Goal: Task Accomplishment & Management: Manage account settings

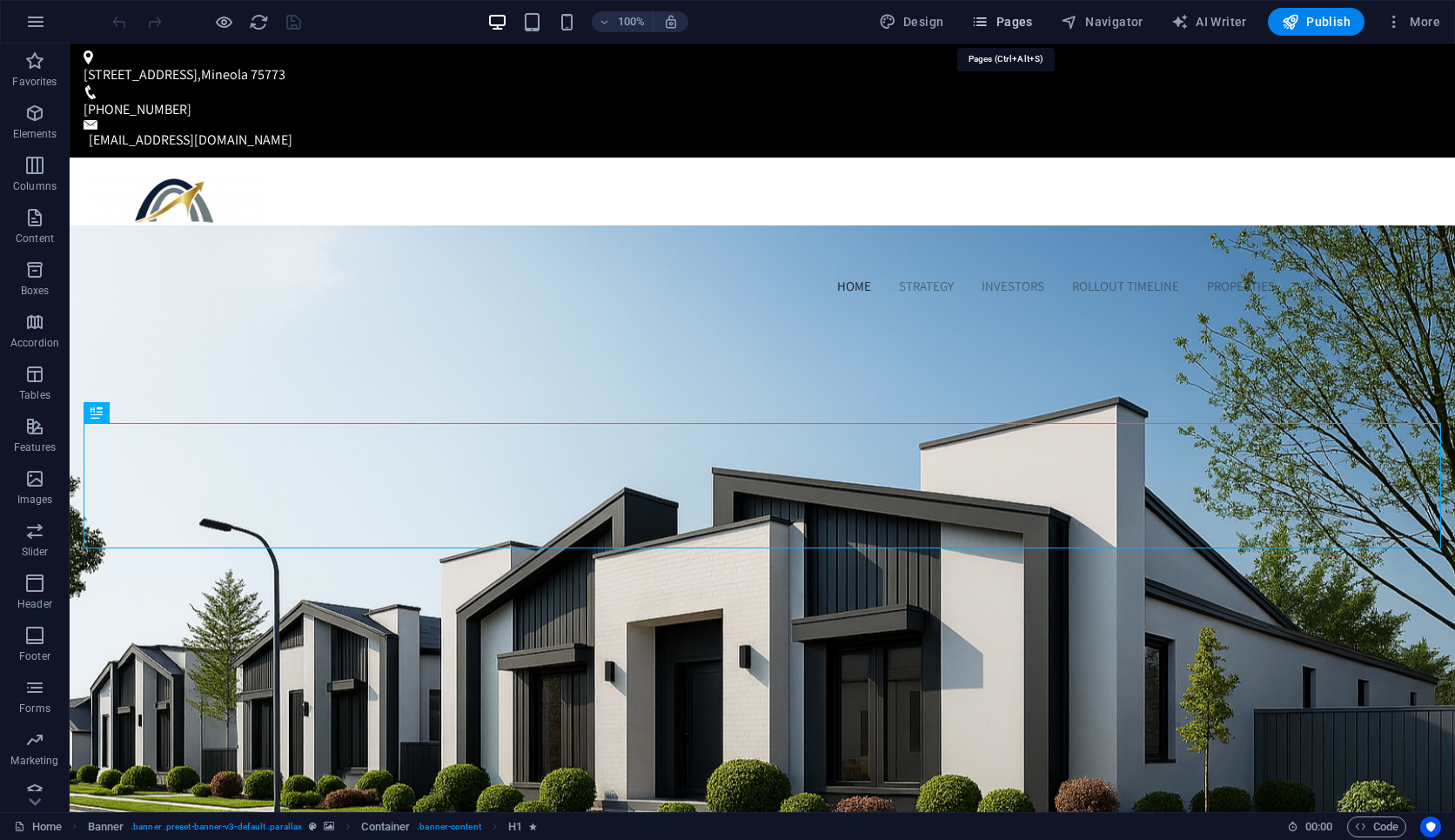
click at [1006, 22] on span "Pages" at bounding box center [1001, 22] width 61 height 18
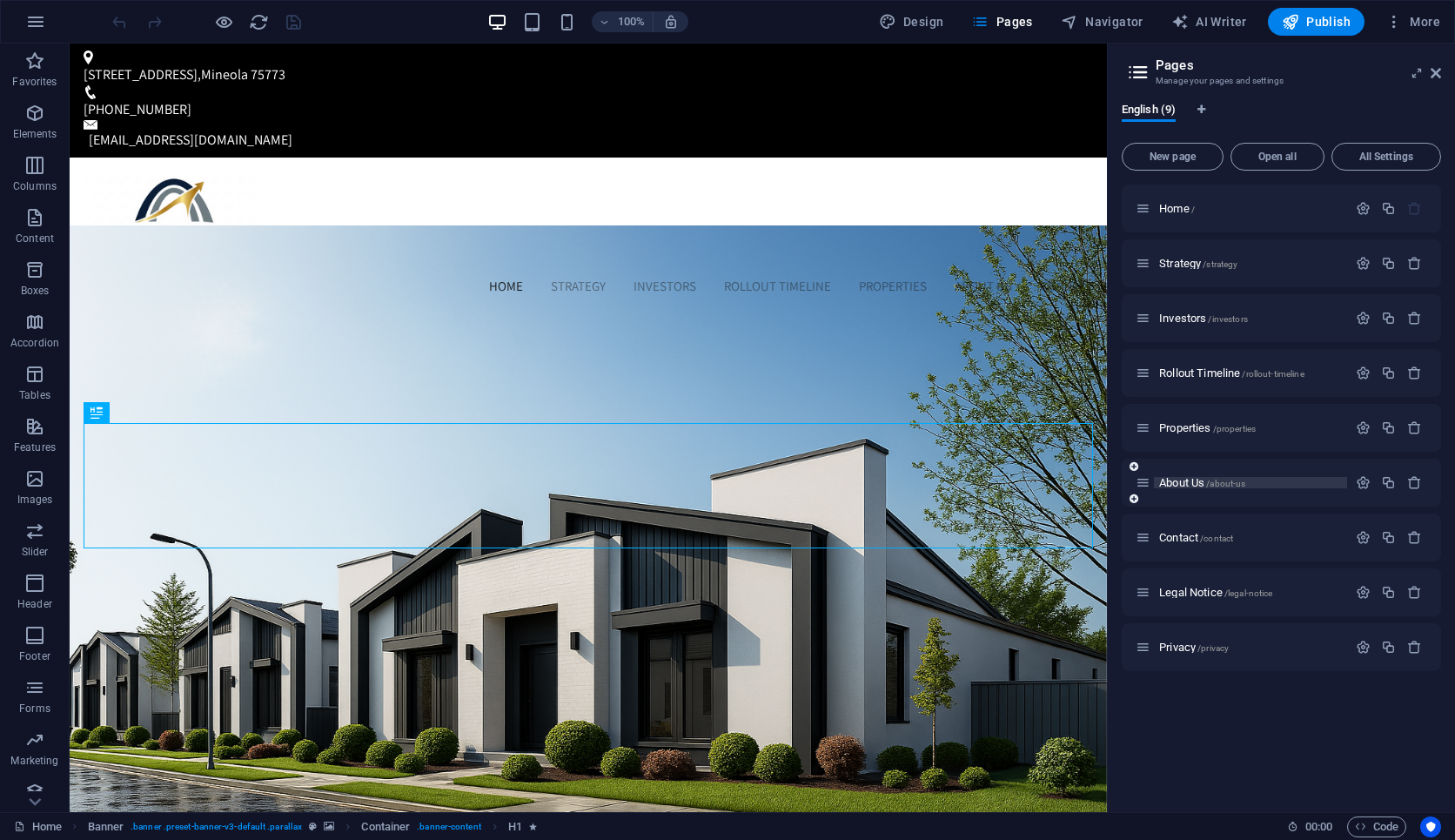
click at [1187, 484] on span "About Us /about-us" at bounding box center [1203, 483] width 86 height 13
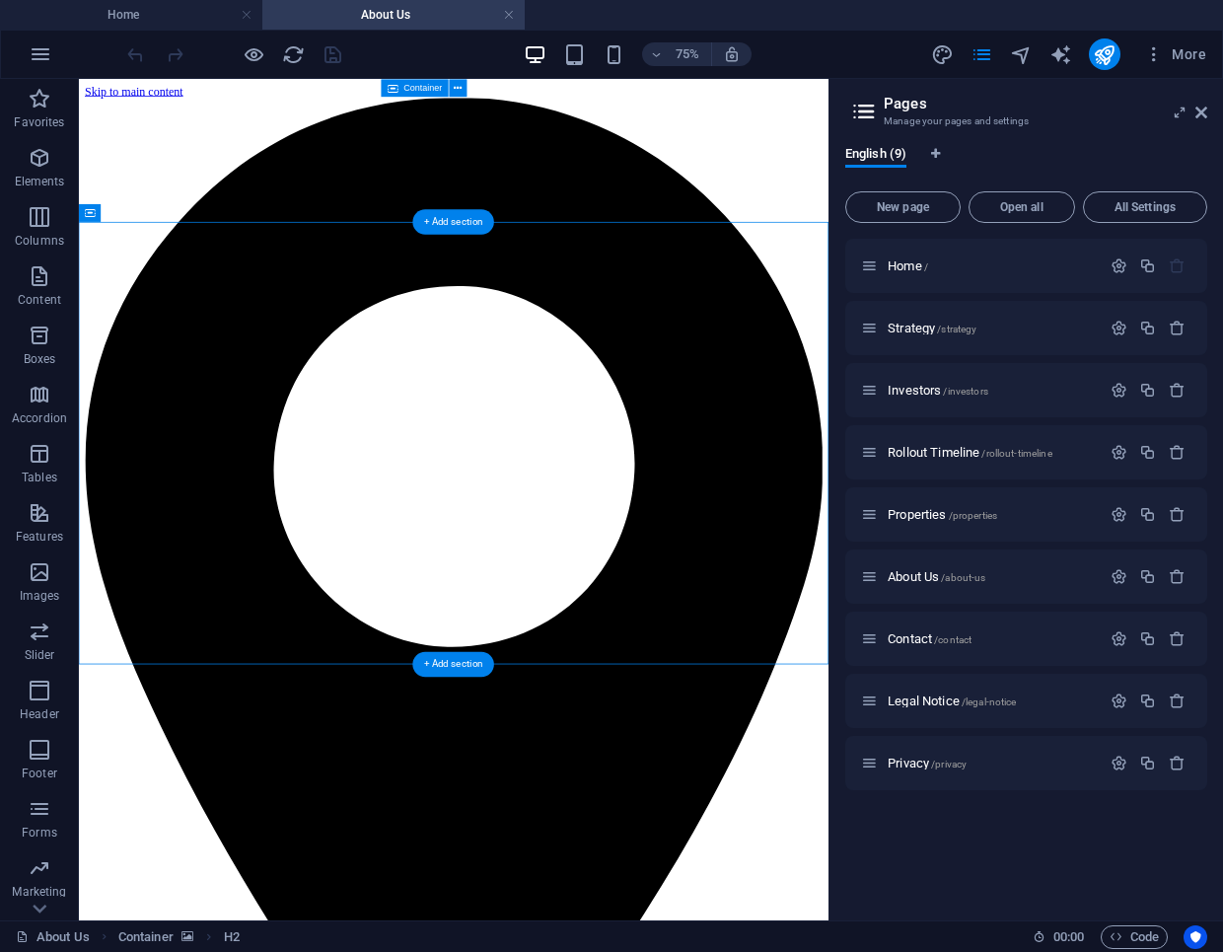
select select "px"
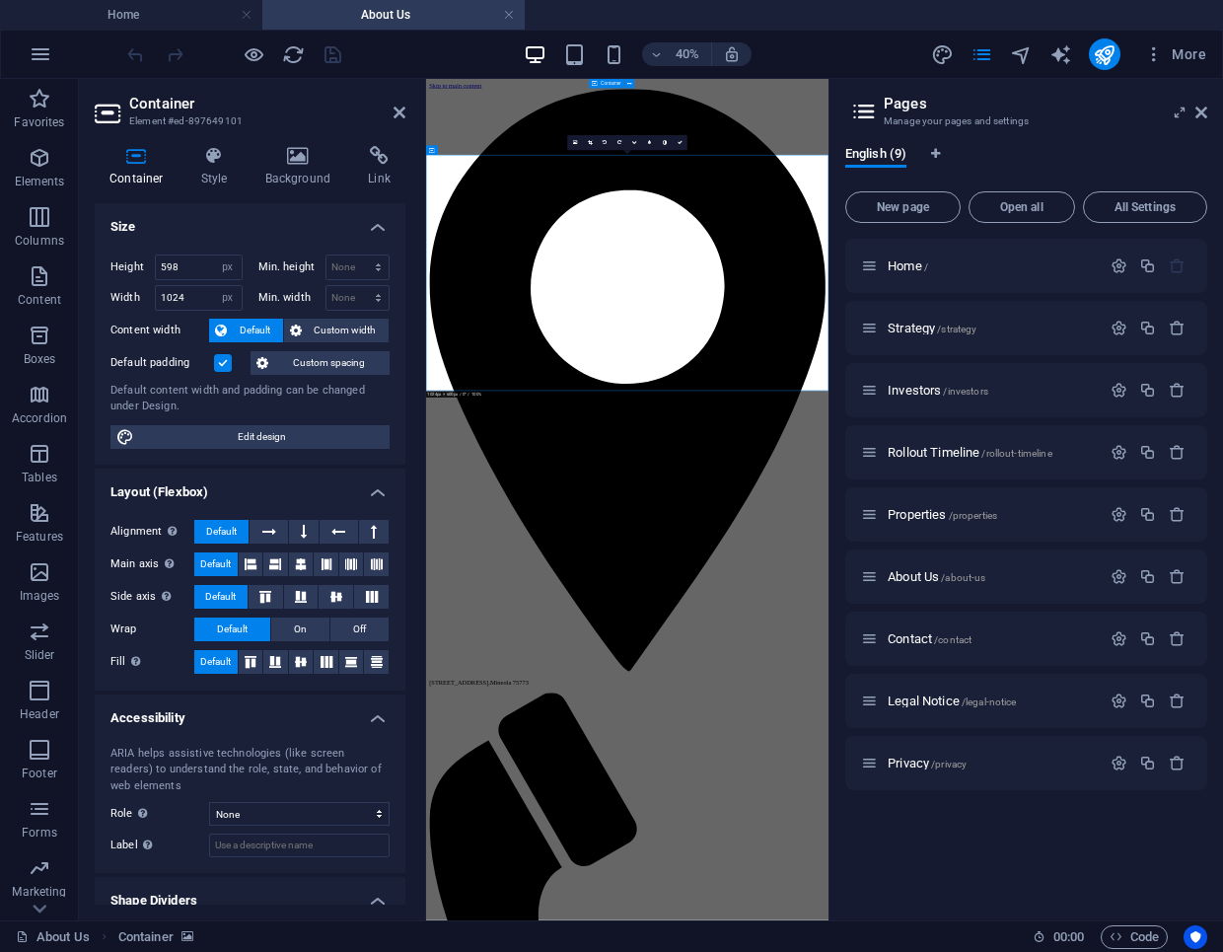
click at [142, 165] on icon at bounding box center [137, 156] width 84 height 20
click at [199, 267] on input "598" at bounding box center [199, 267] width 86 height 24
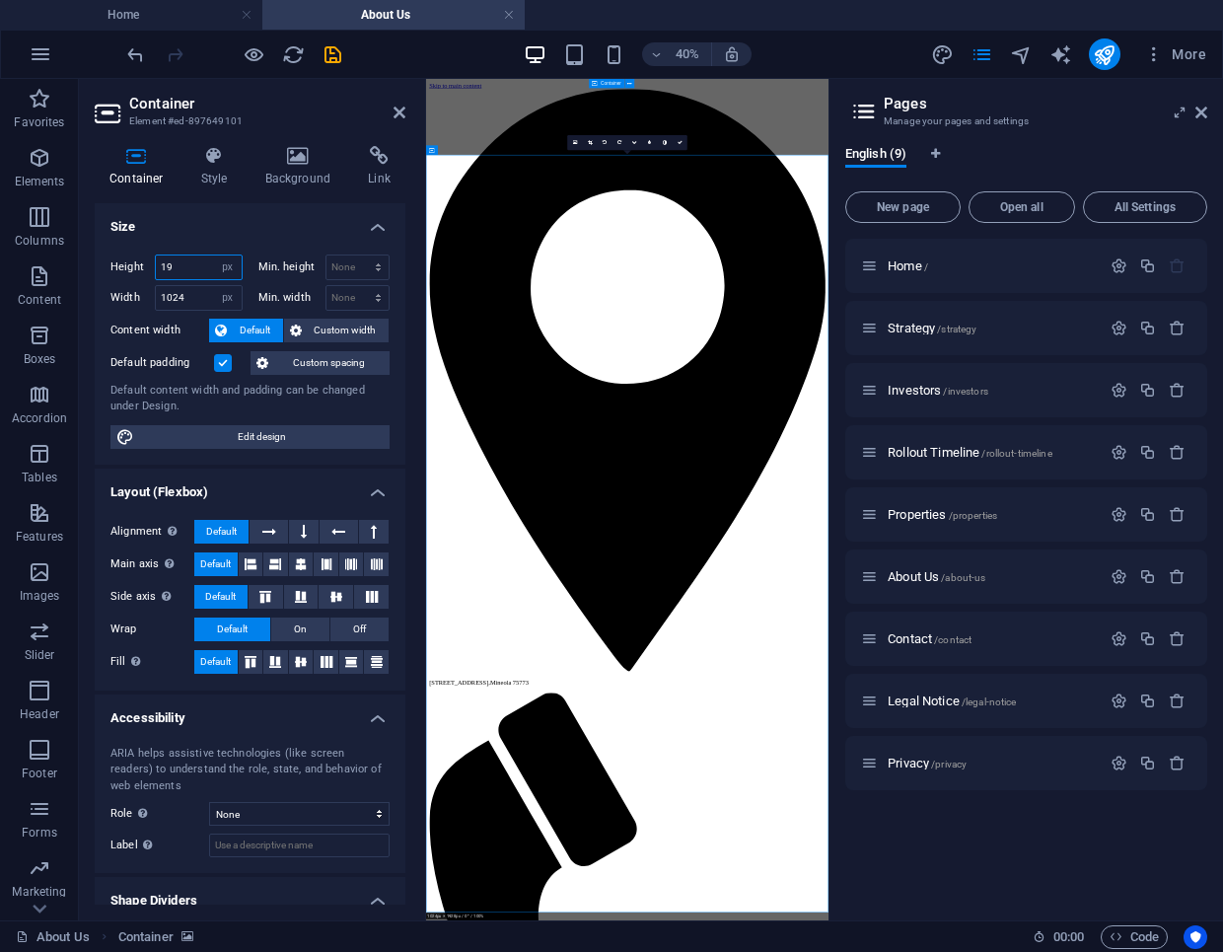
type input "1"
type input "600"
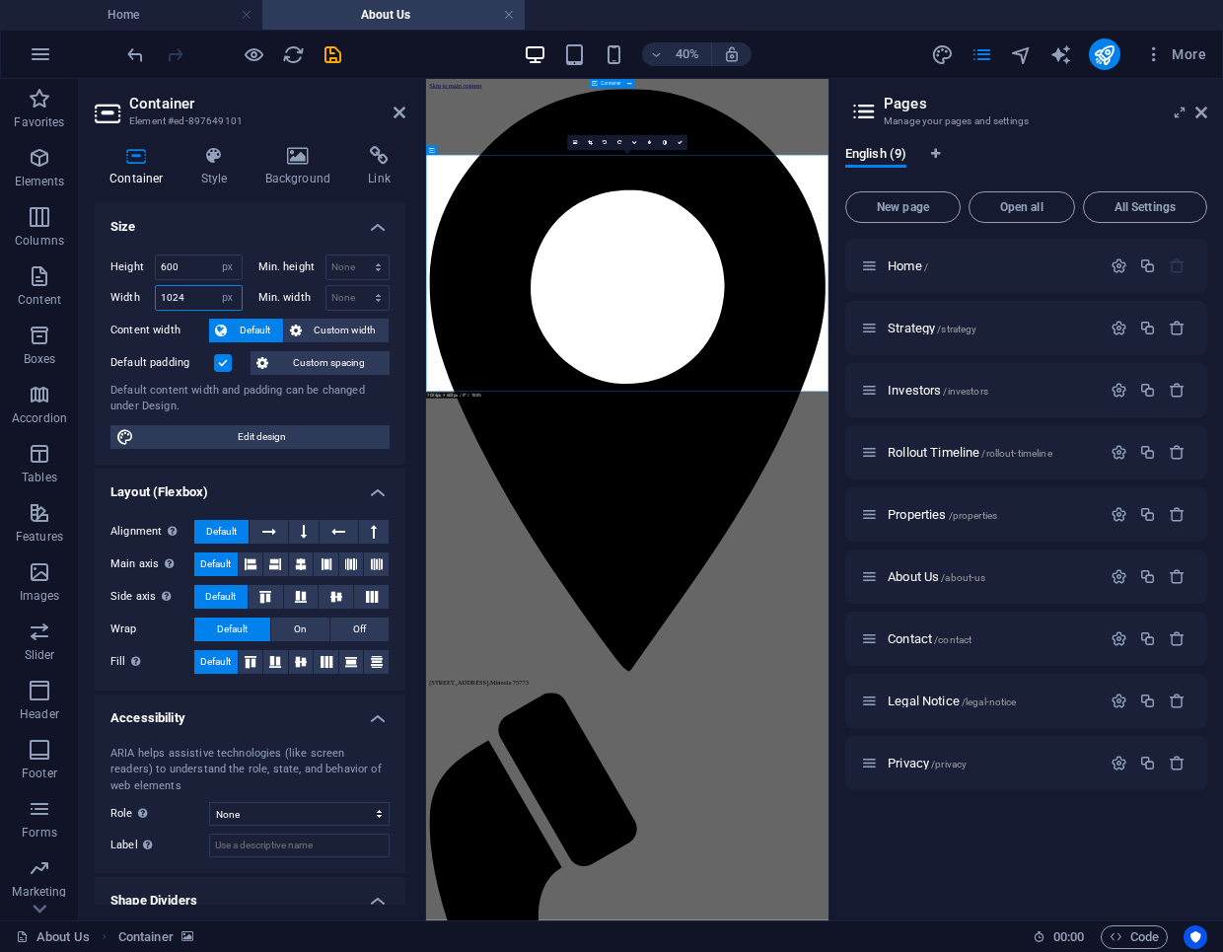
click at [191, 291] on input "1024" at bounding box center [199, 298] width 86 height 24
type input "1920"
click at [296, 180] on h4 "Background" at bounding box center [303, 166] width 104 height 41
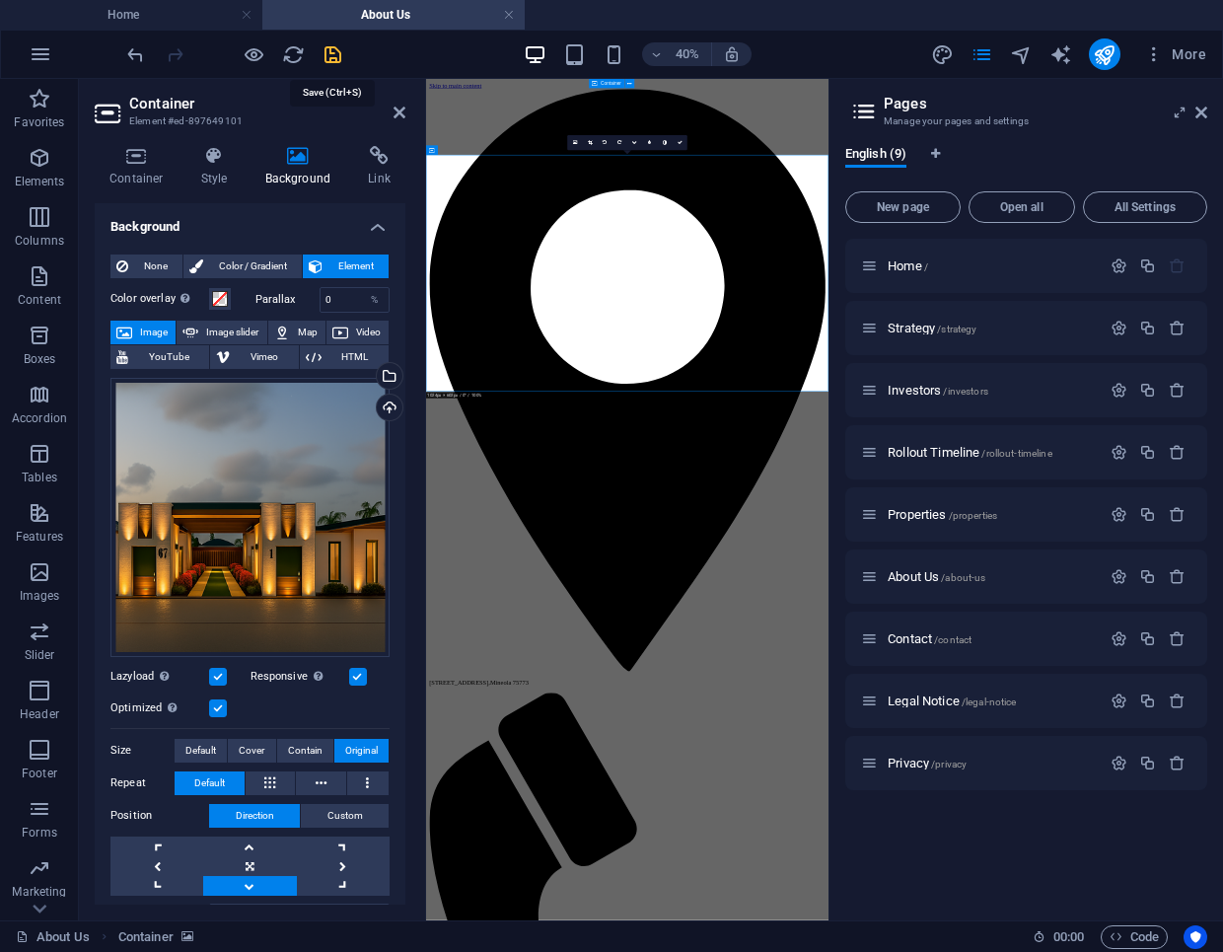
click at [336, 59] on icon "save" at bounding box center [333, 54] width 23 height 23
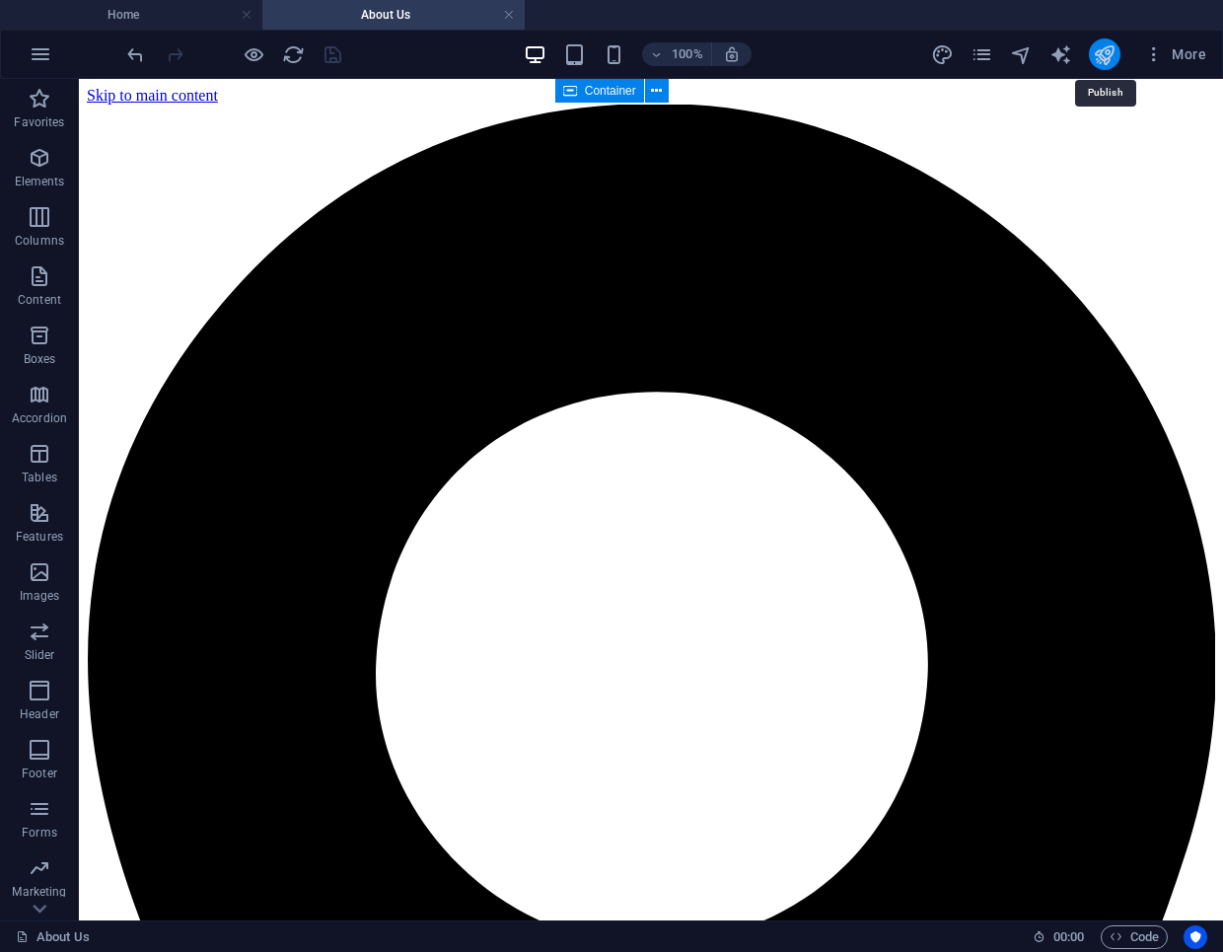
click at [1109, 55] on icon "publish" at bounding box center [1104, 54] width 23 height 23
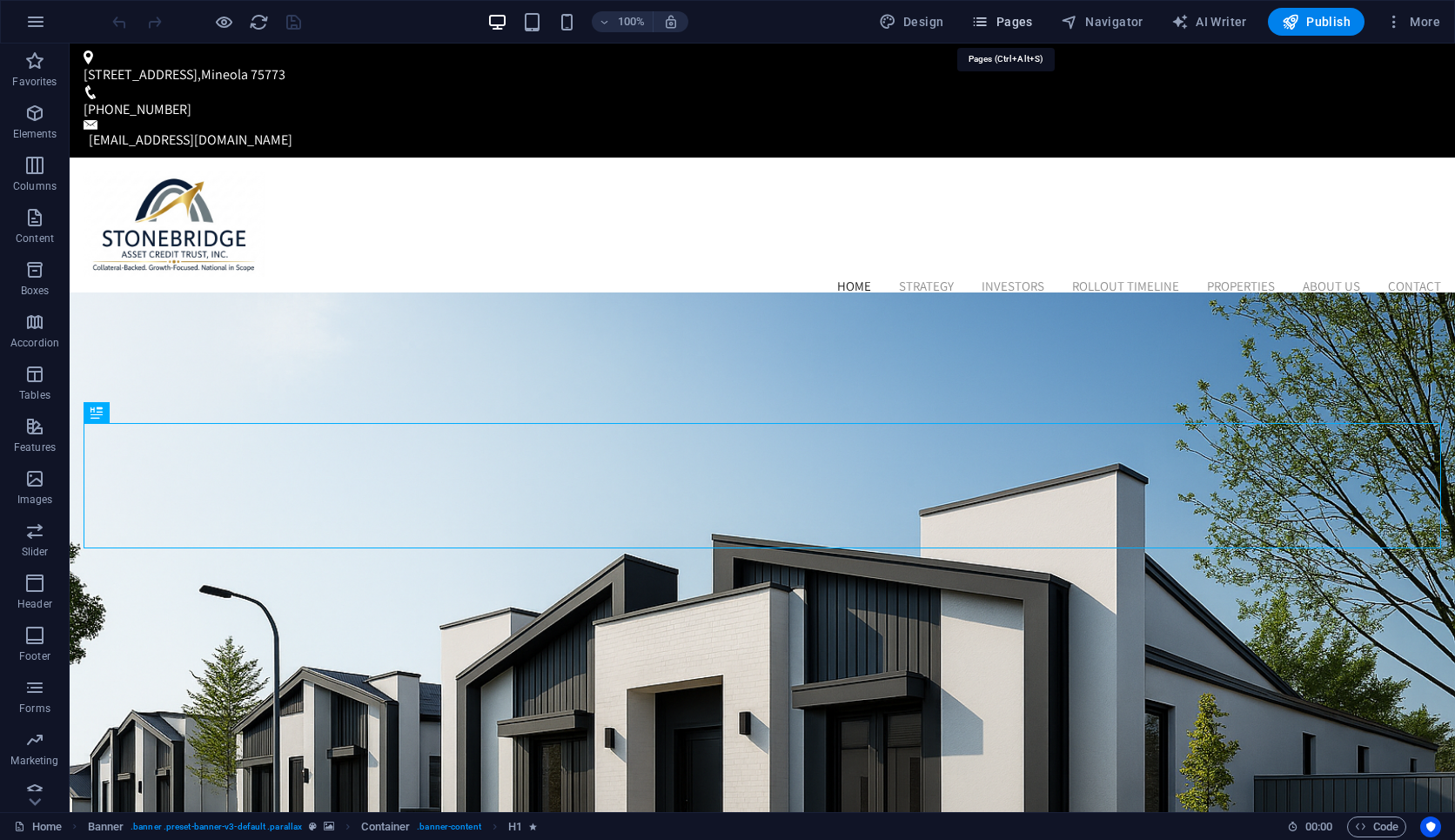
click at [1021, 22] on span "Pages" at bounding box center [1001, 22] width 61 height 18
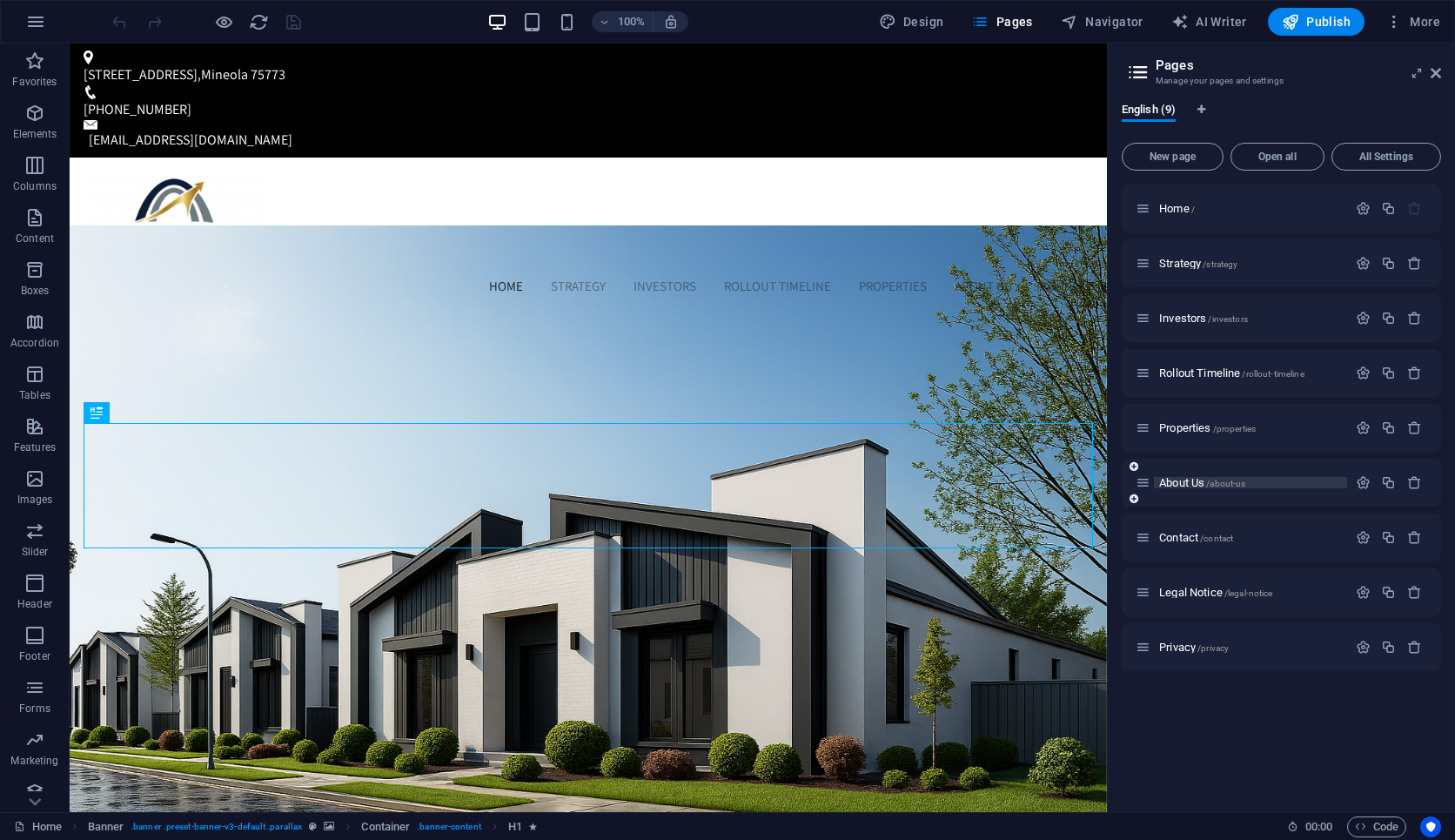
click at [1174, 480] on span "About Us /about-us" at bounding box center [1203, 483] width 86 height 13
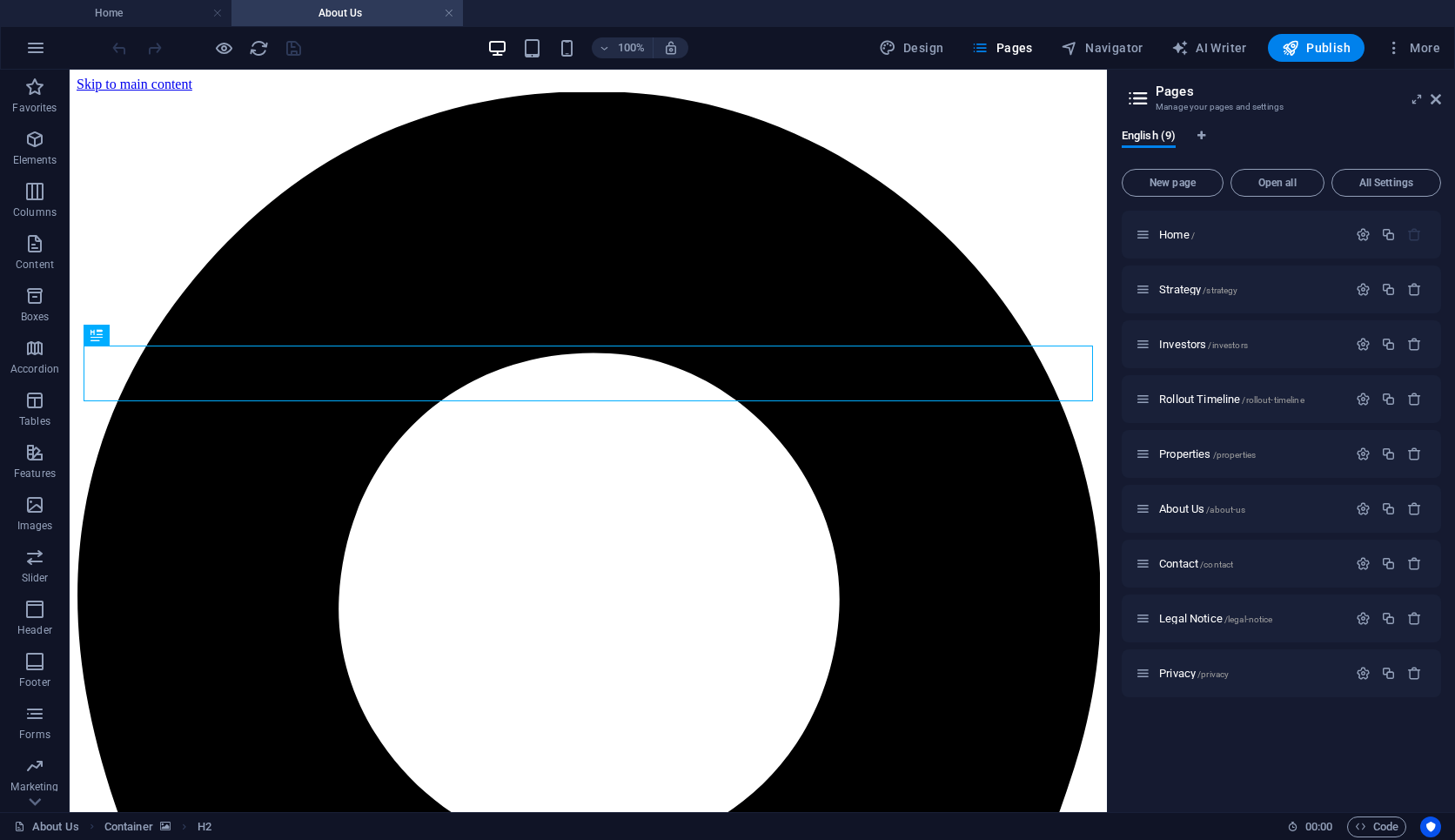
scroll to position [4, 0]
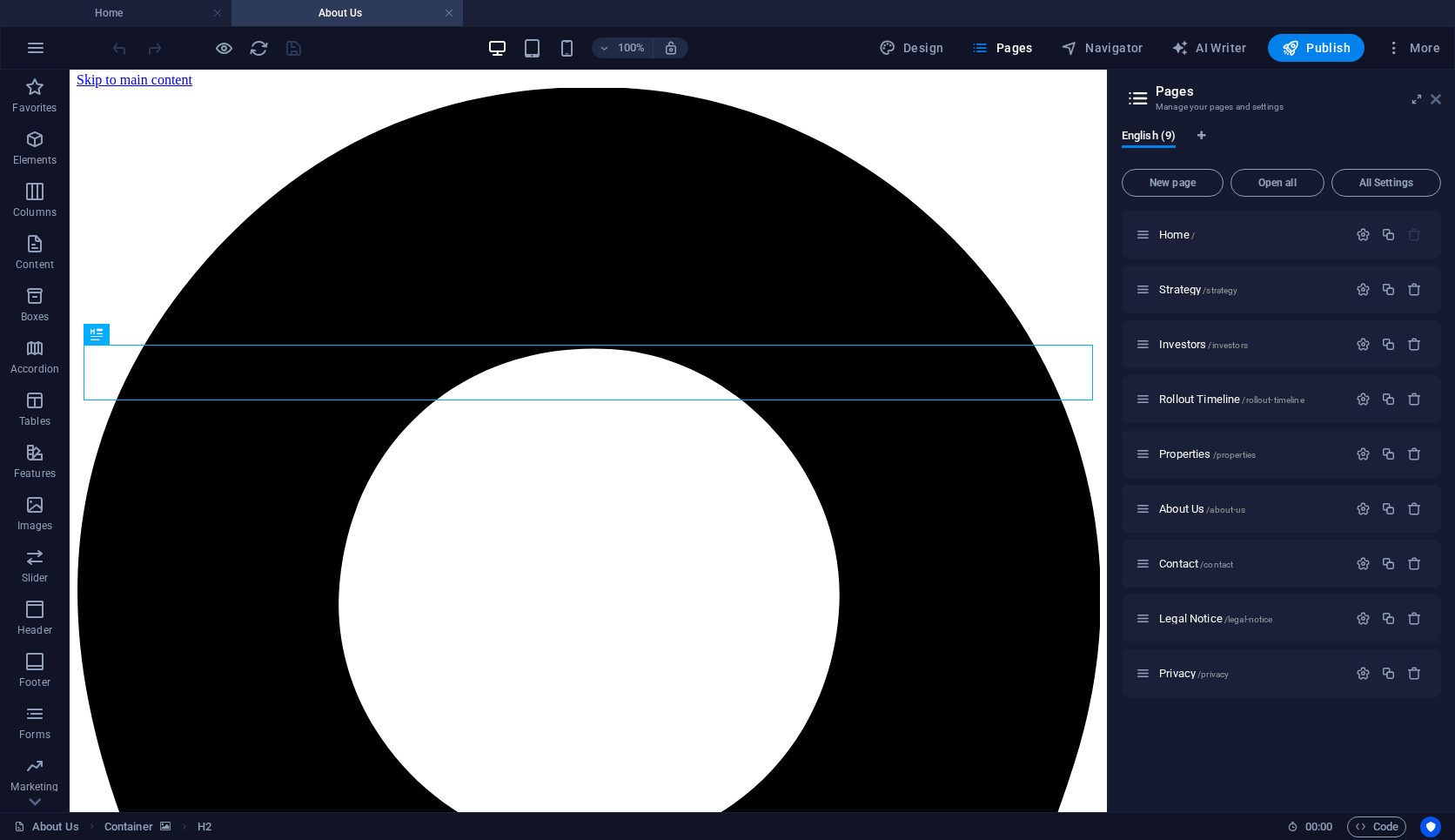
click at [1434, 105] on icon at bounding box center [1436, 100] width 11 height 14
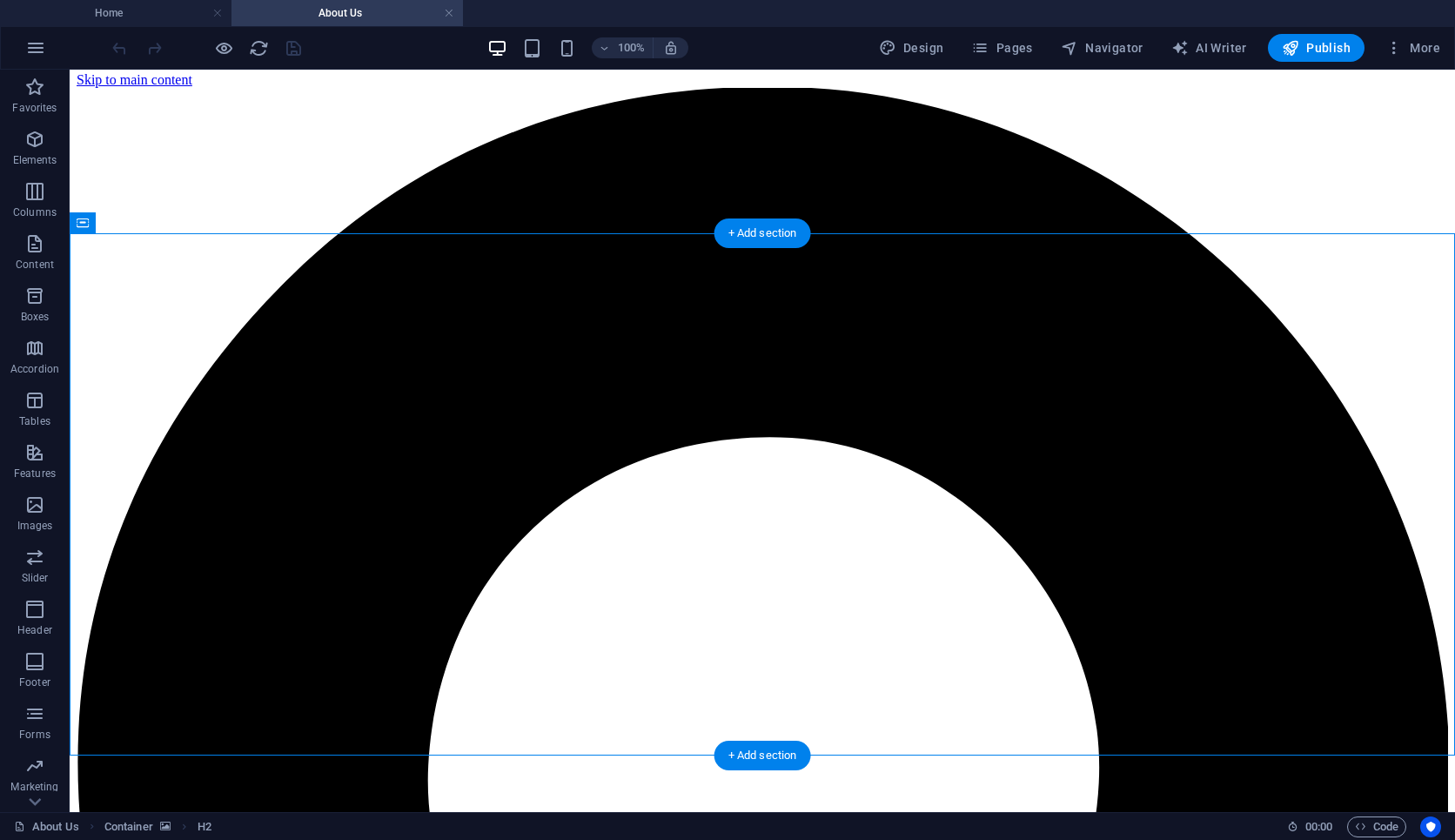
select select "px"
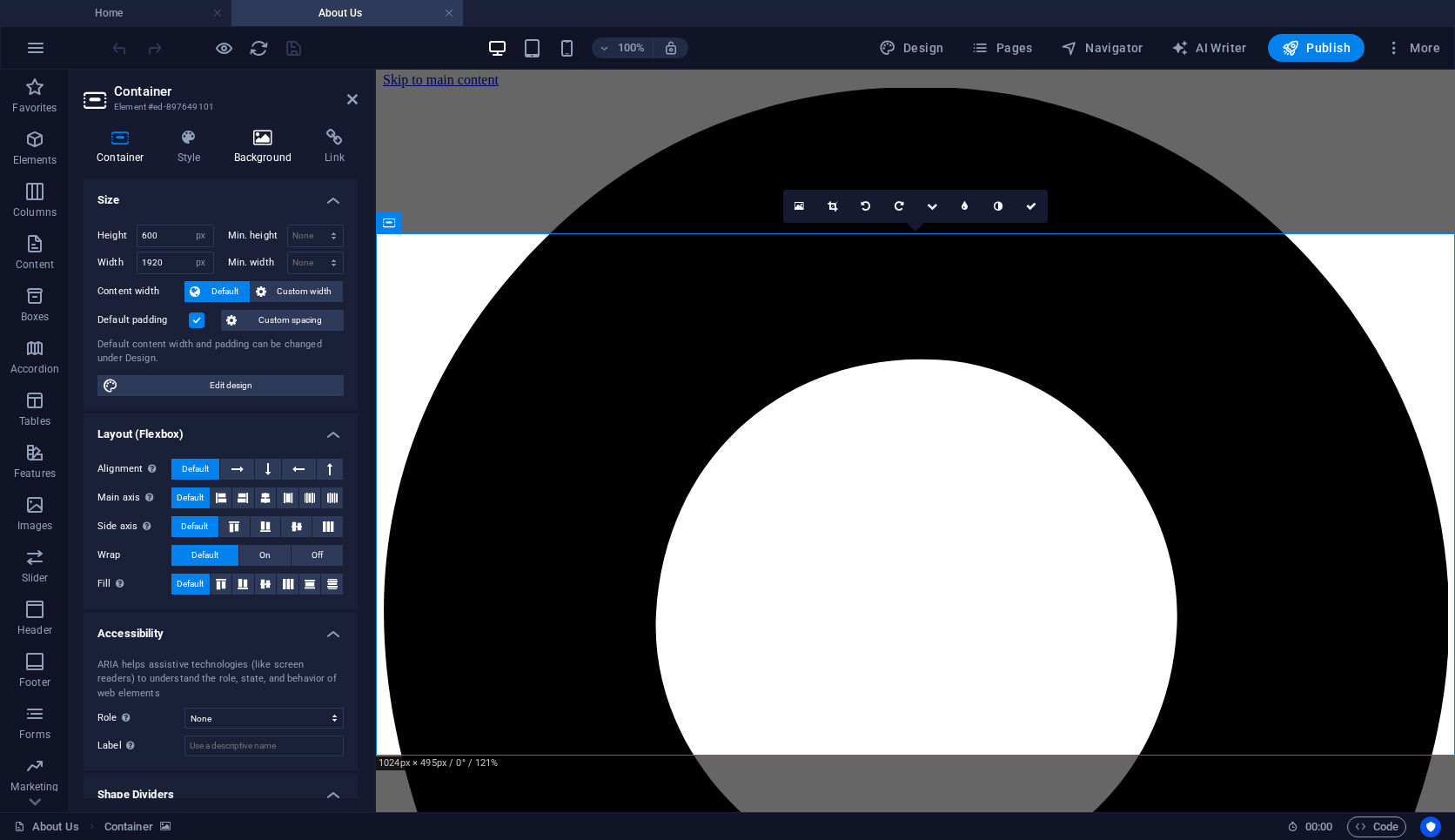
click at [266, 151] on h4 "Background" at bounding box center [267, 146] width 92 height 36
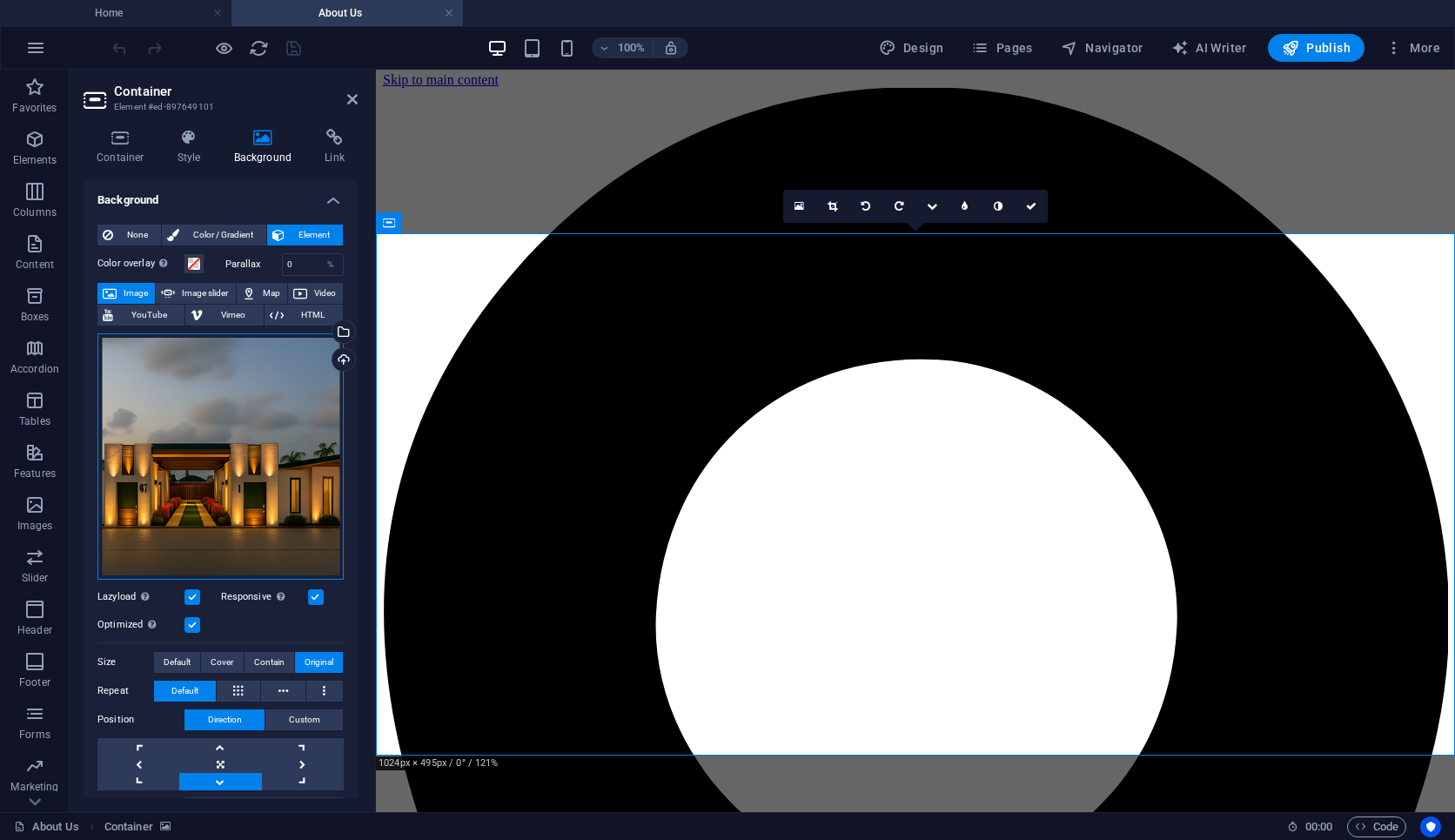
click at [232, 334] on div "Drag files here, click to choose files or select files from Files or our free s…" at bounding box center [220, 456] width 246 height 246
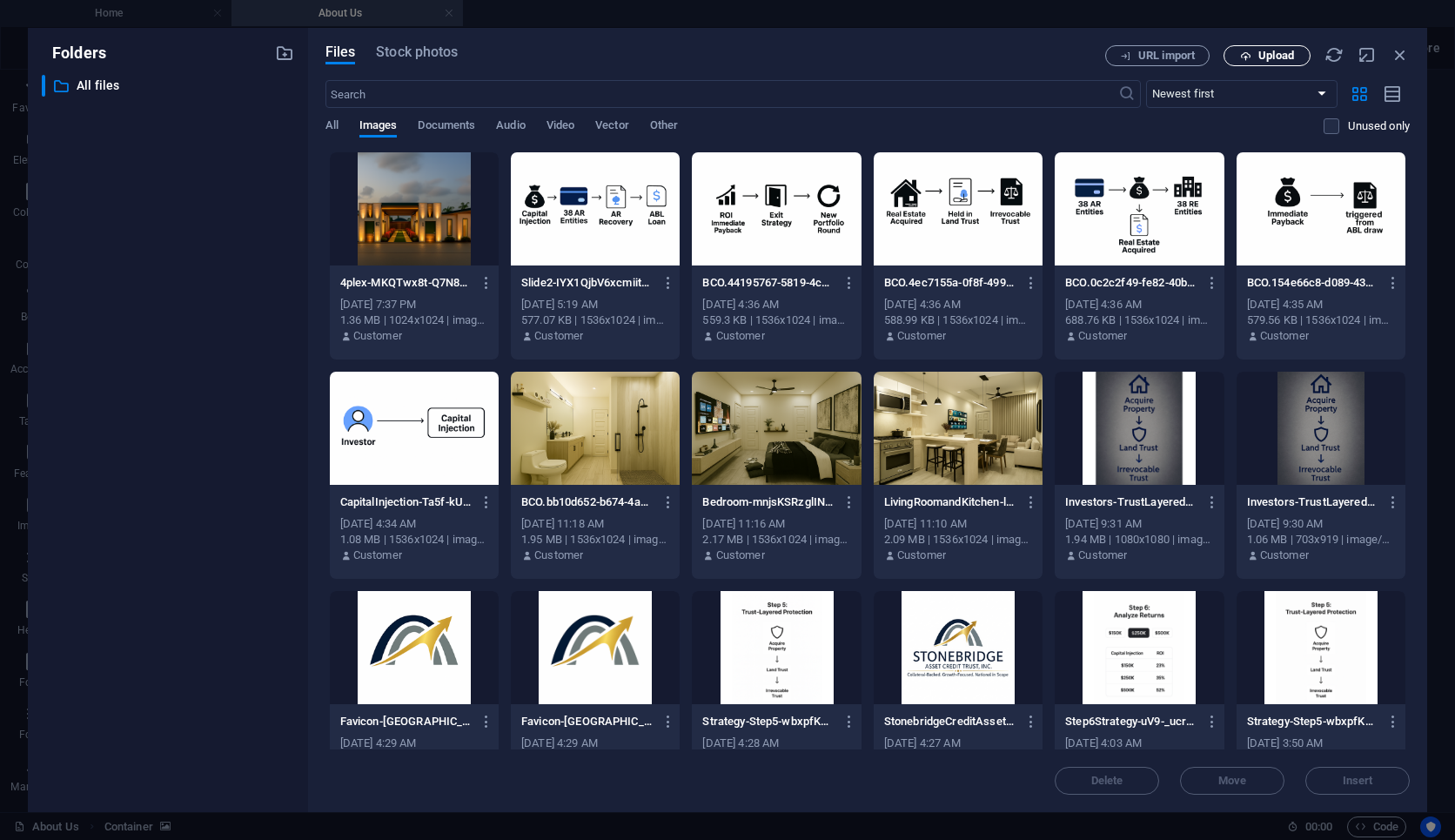
click at [1256, 61] on button "Upload" at bounding box center [1267, 56] width 87 height 21
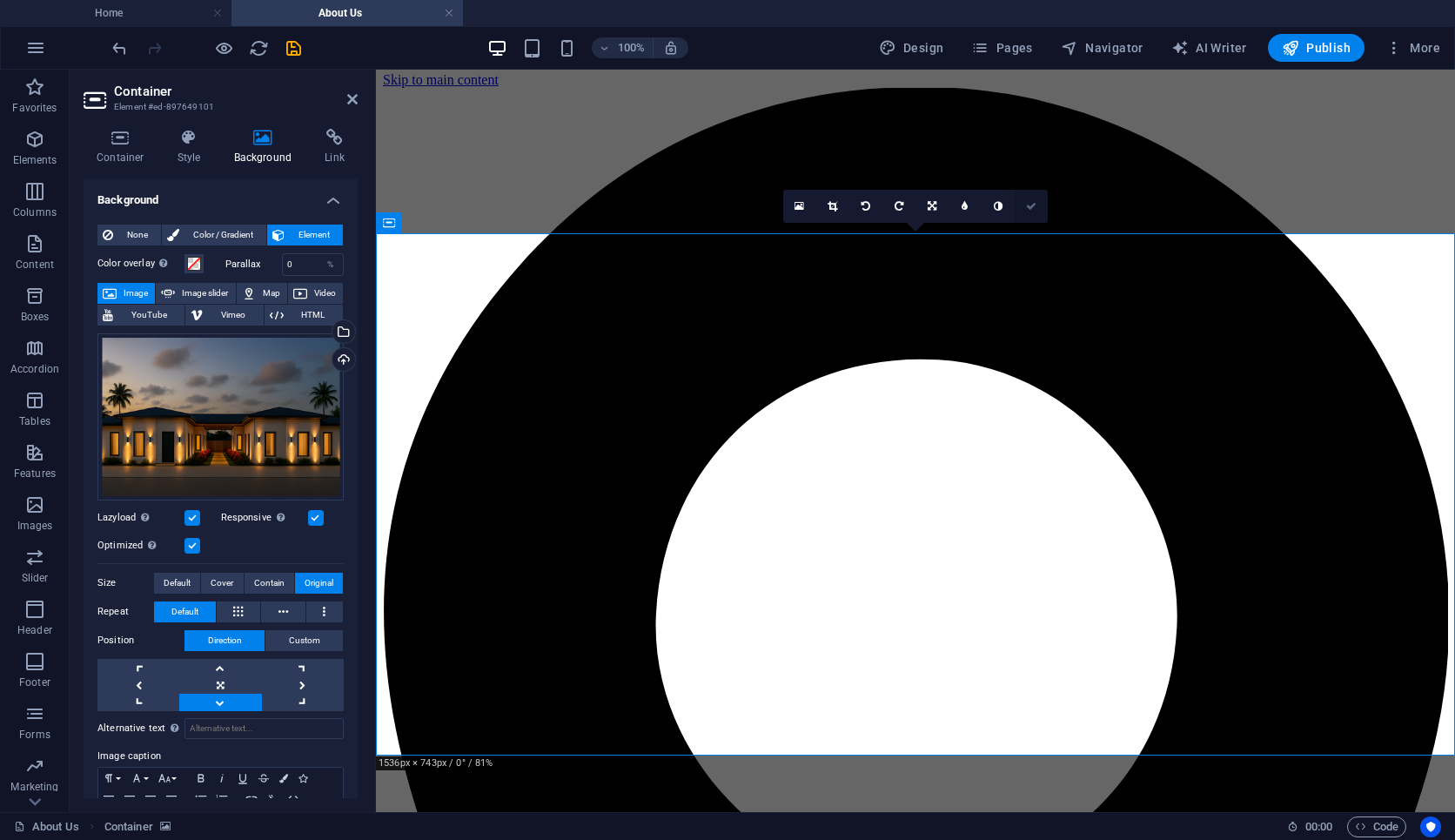
click at [1032, 204] on icon at bounding box center [1031, 206] width 11 height 11
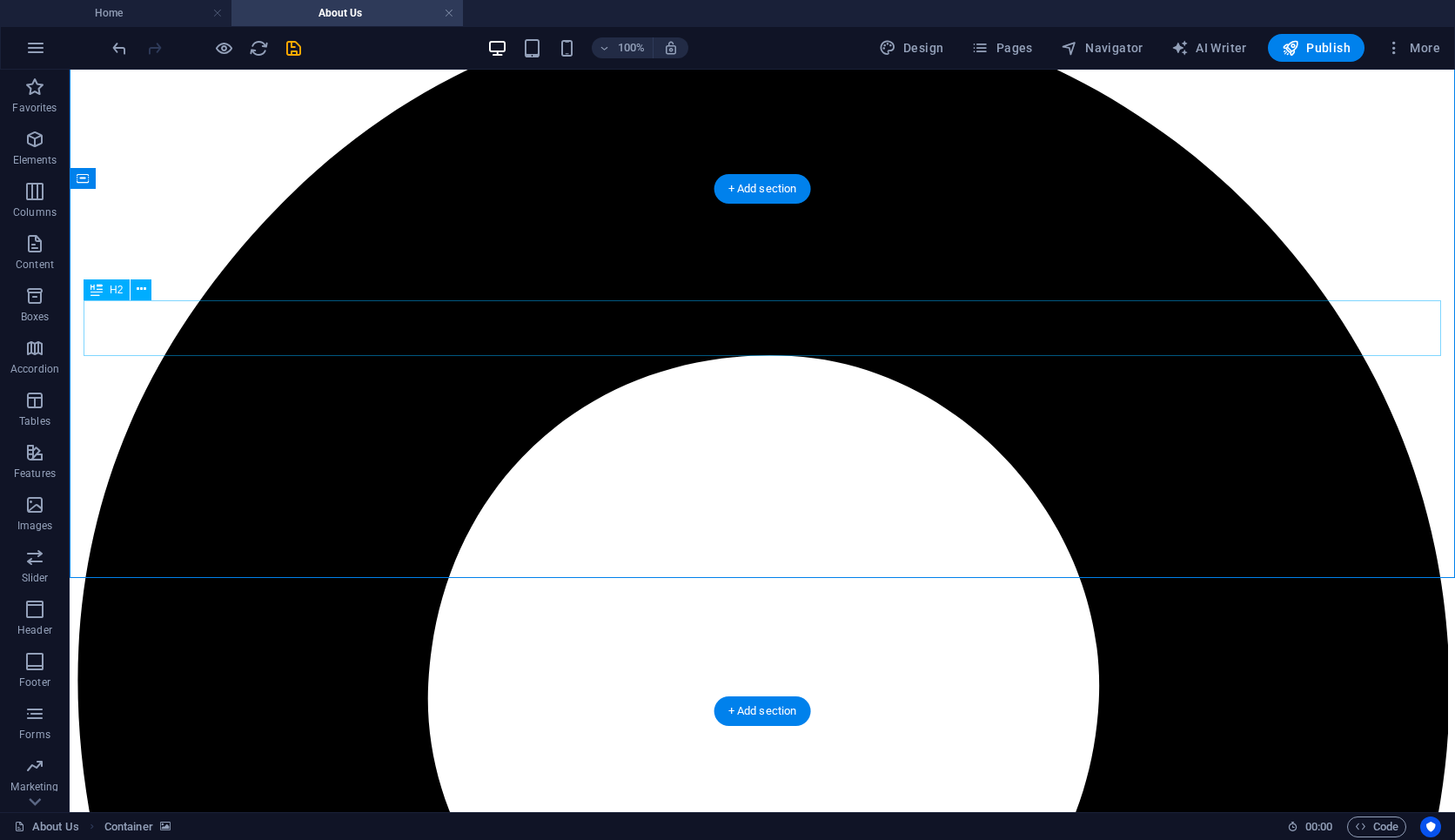
scroll to position [0, 0]
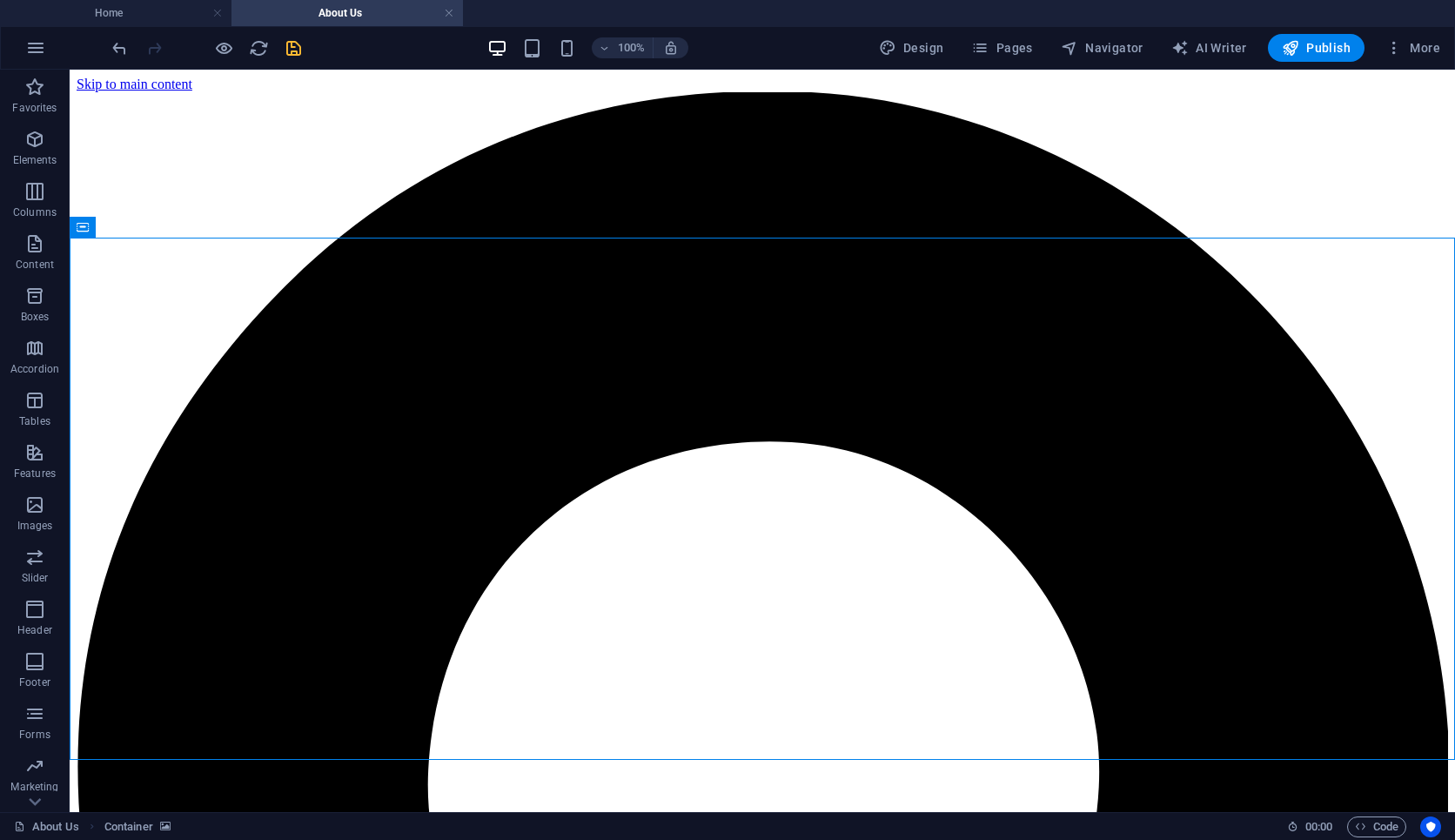
click at [302, 45] on icon "save" at bounding box center [294, 48] width 20 height 20
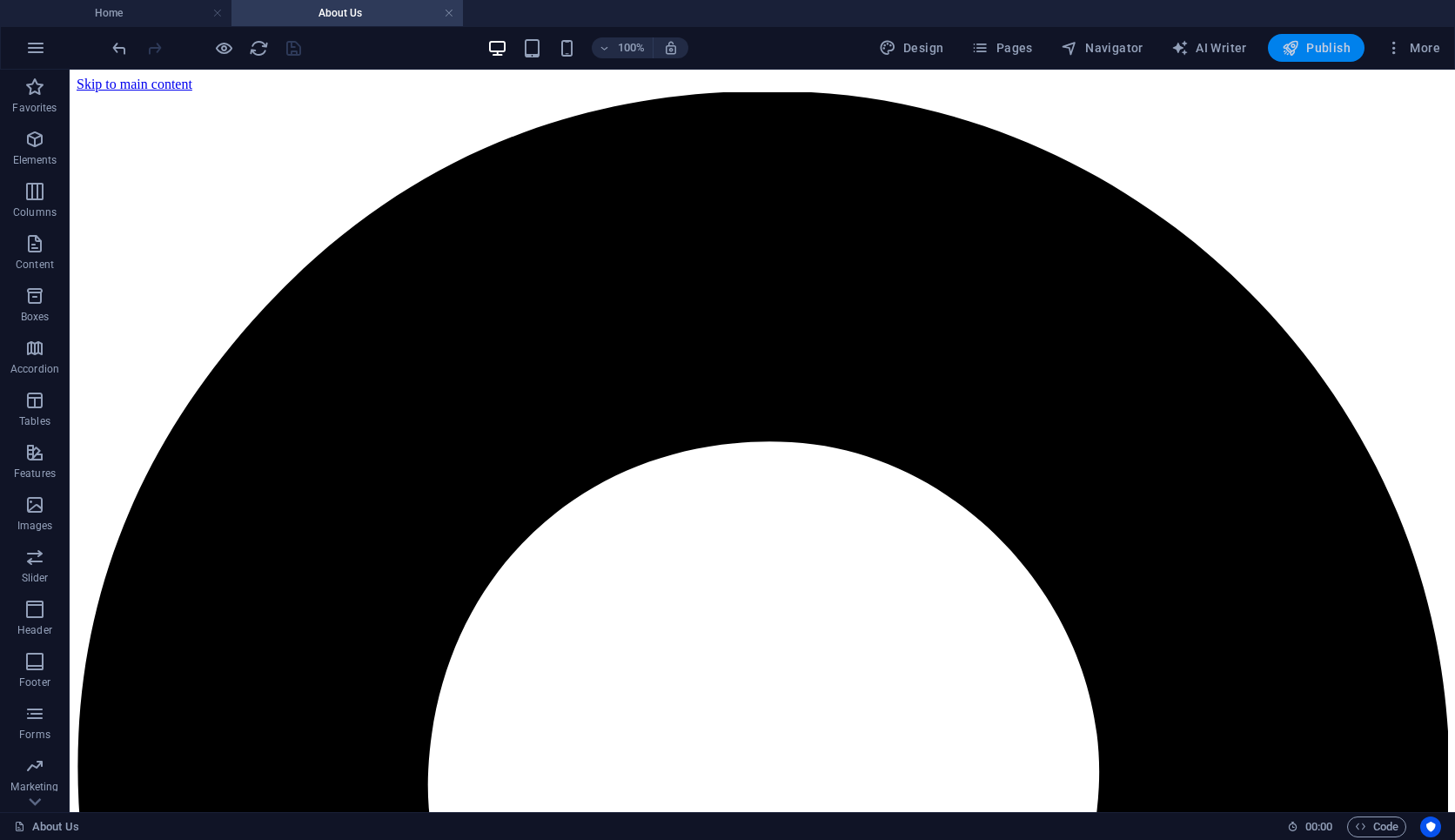
click at [1324, 51] on span "Publish" at bounding box center [1316, 48] width 69 height 18
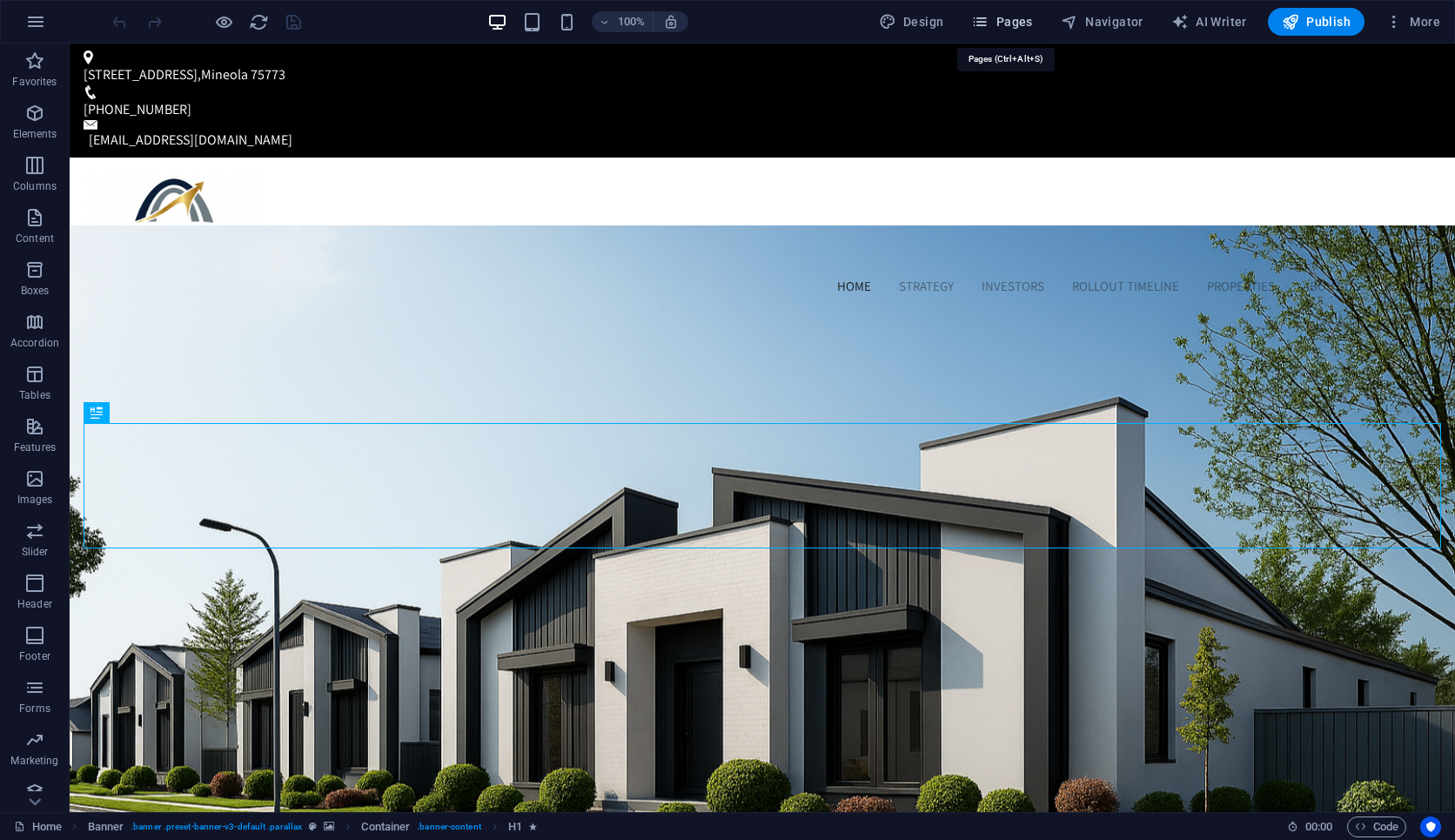
click at [1013, 24] on span "Pages" at bounding box center [1001, 22] width 61 height 18
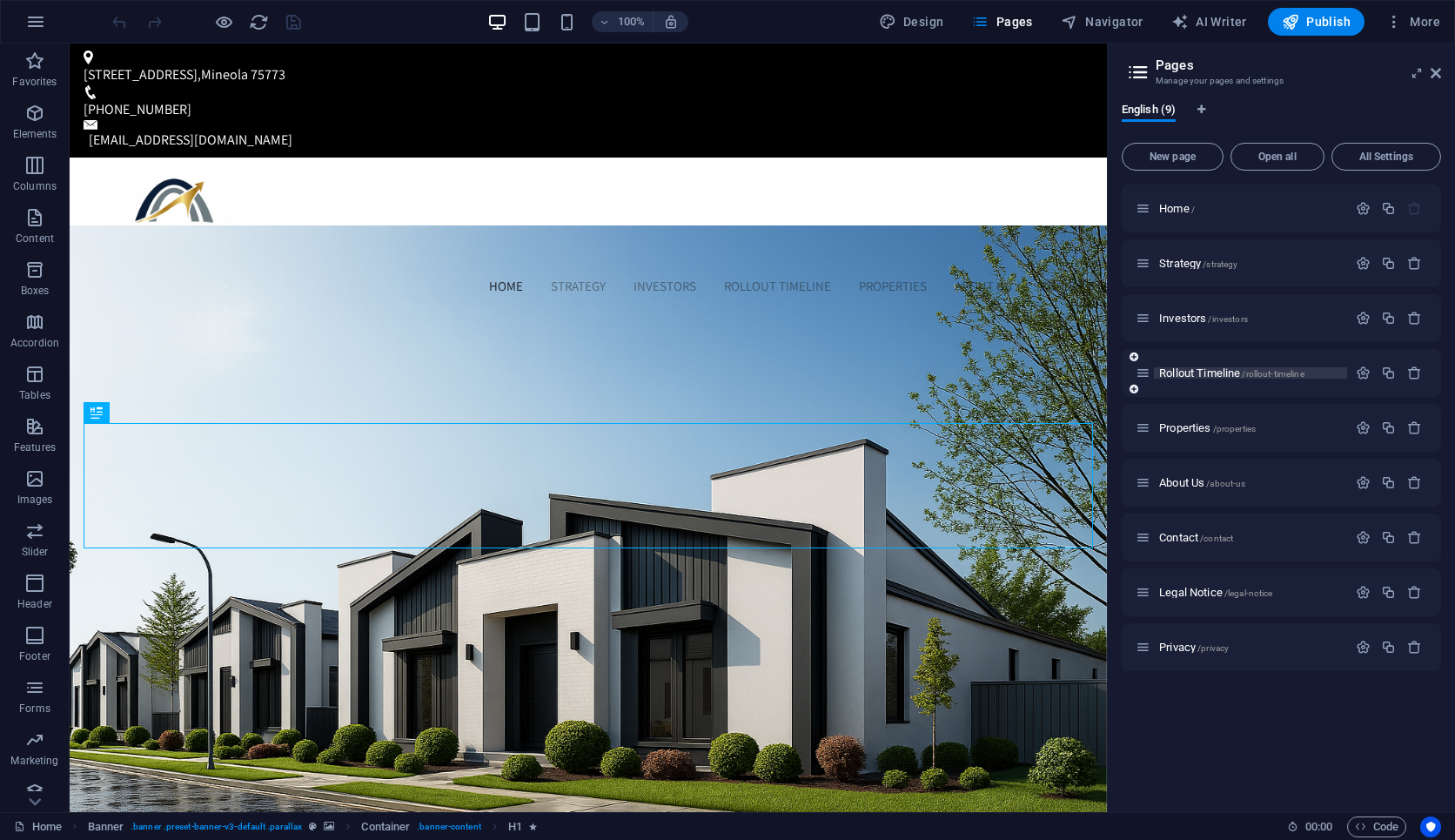
click at [1185, 371] on span "Rollout Timeline /rollout-timeline" at bounding box center [1232, 372] width 146 height 13
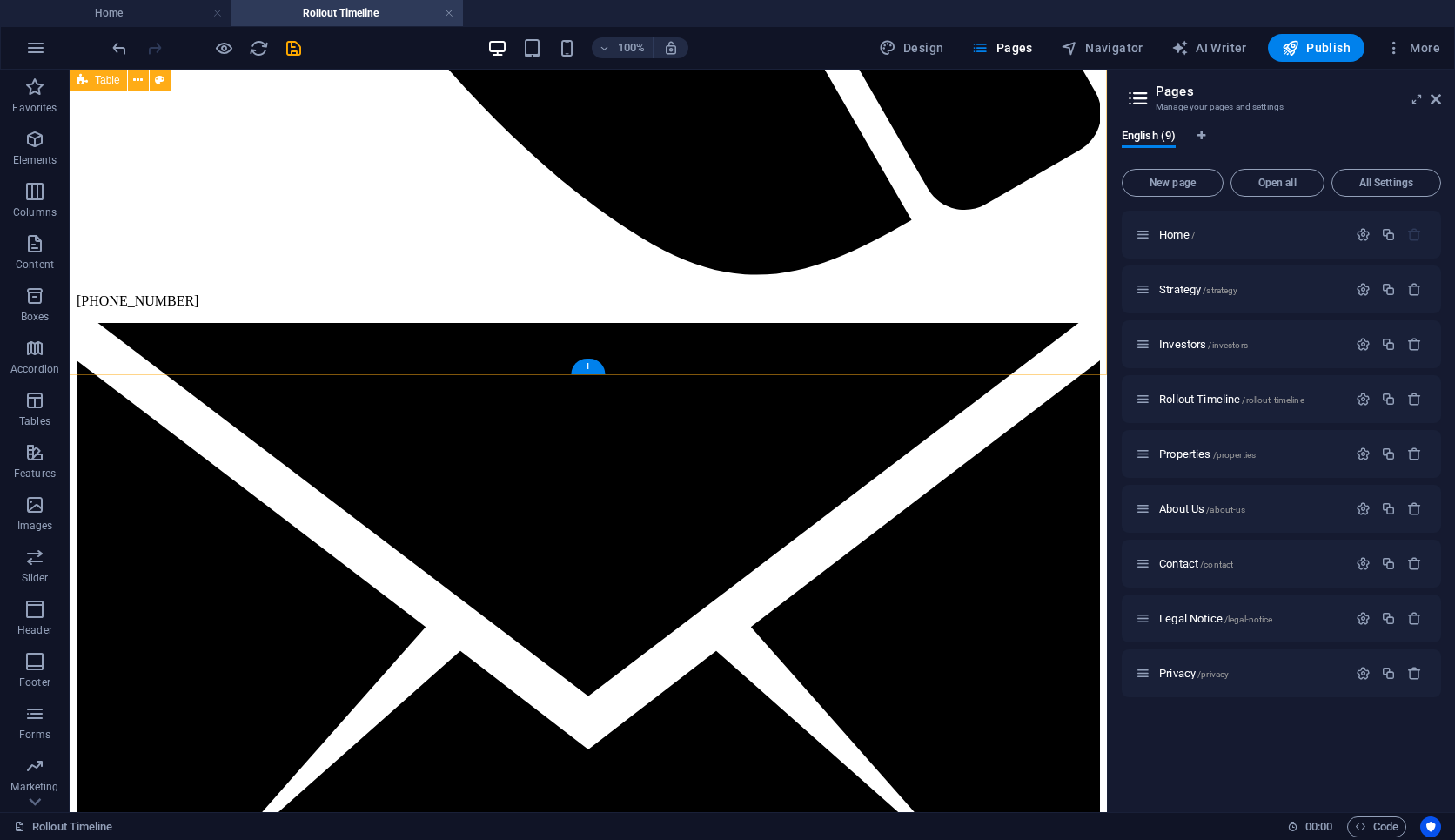
scroll to position [2742, 0]
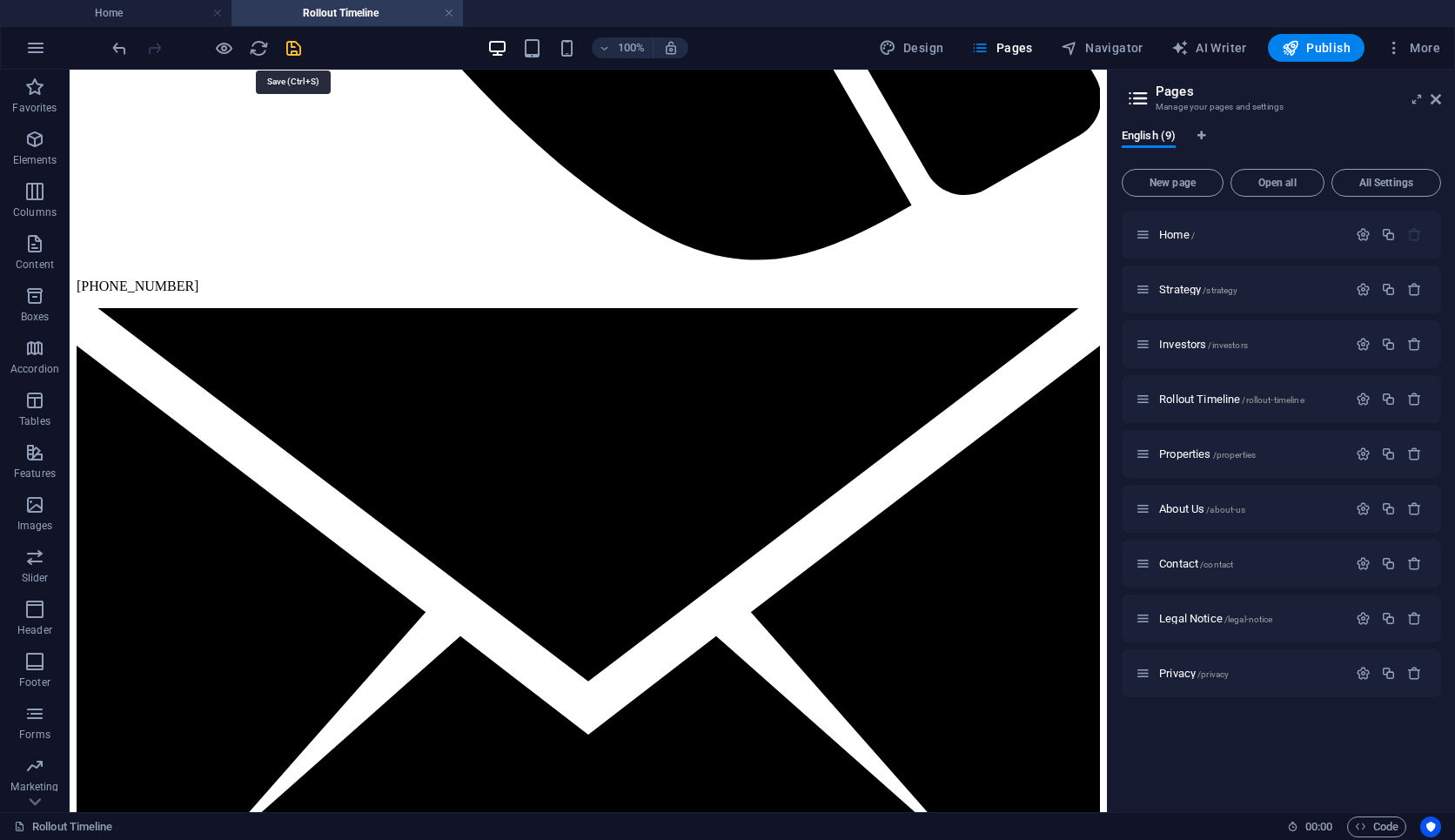
click at [292, 54] on icon "save" at bounding box center [294, 48] width 20 height 20
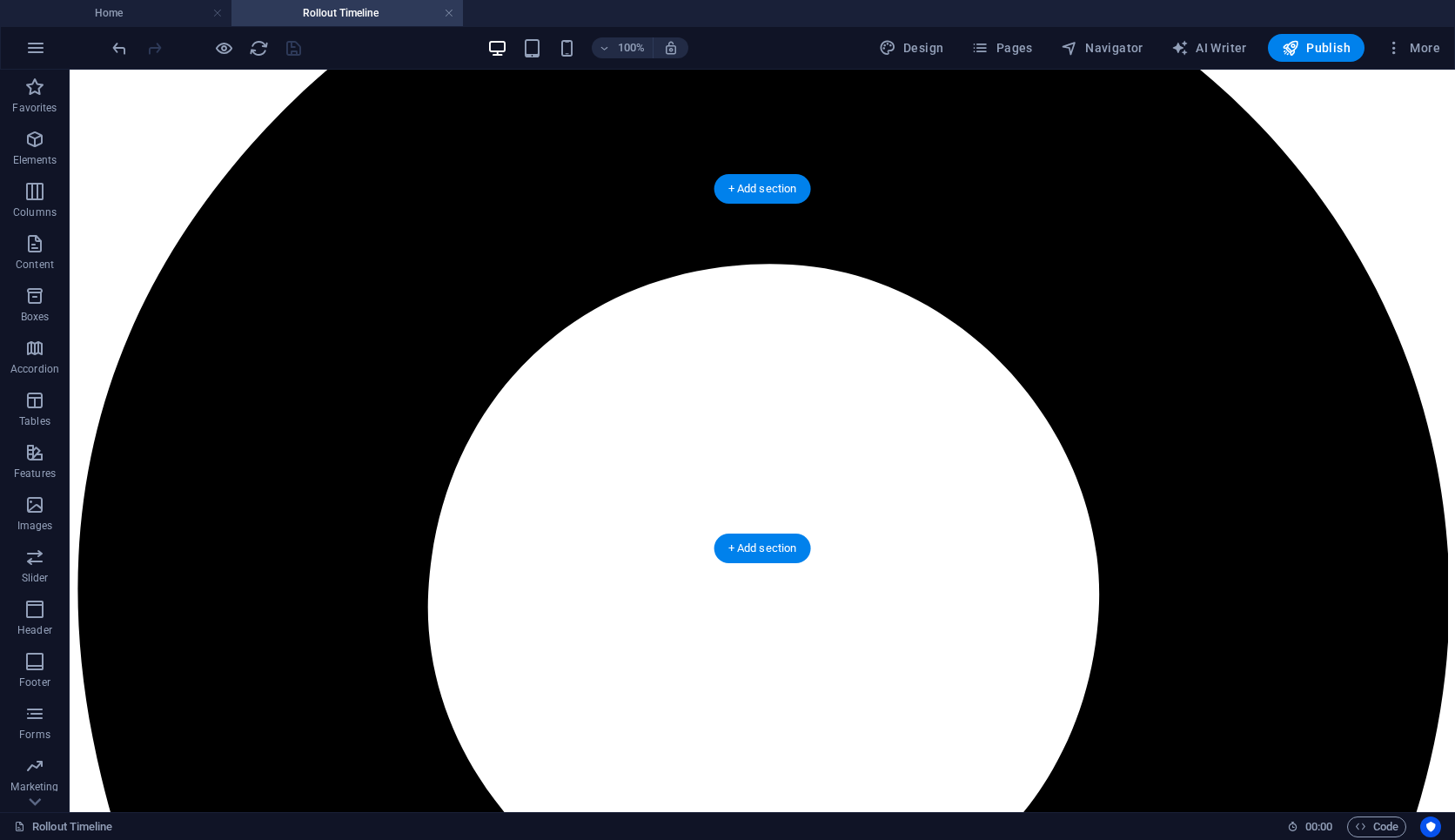
scroll to position [0, 0]
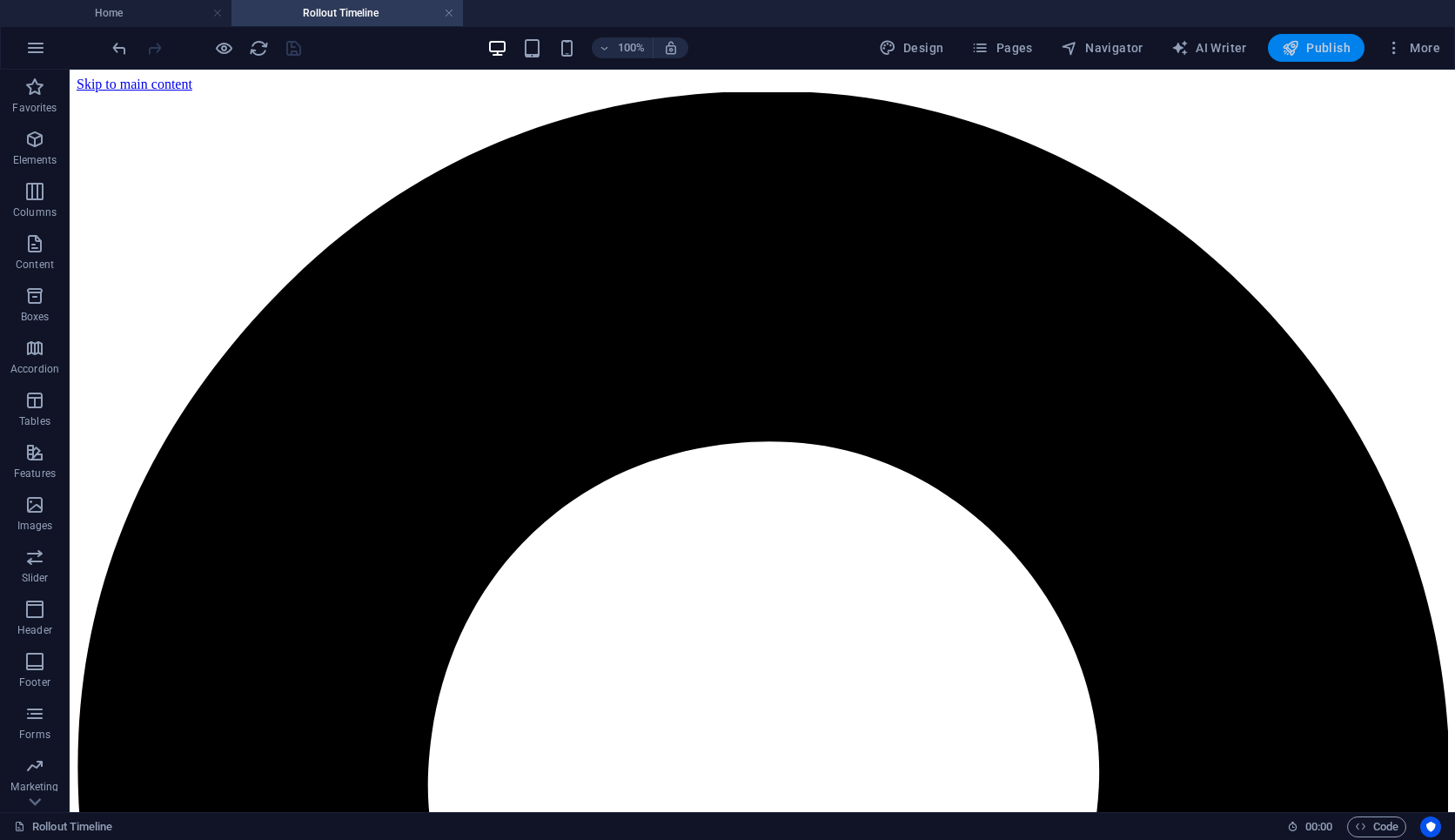
click at [1318, 39] on span "Publish" at bounding box center [1316, 48] width 69 height 18
